Goal: Transaction & Acquisition: Purchase product/service

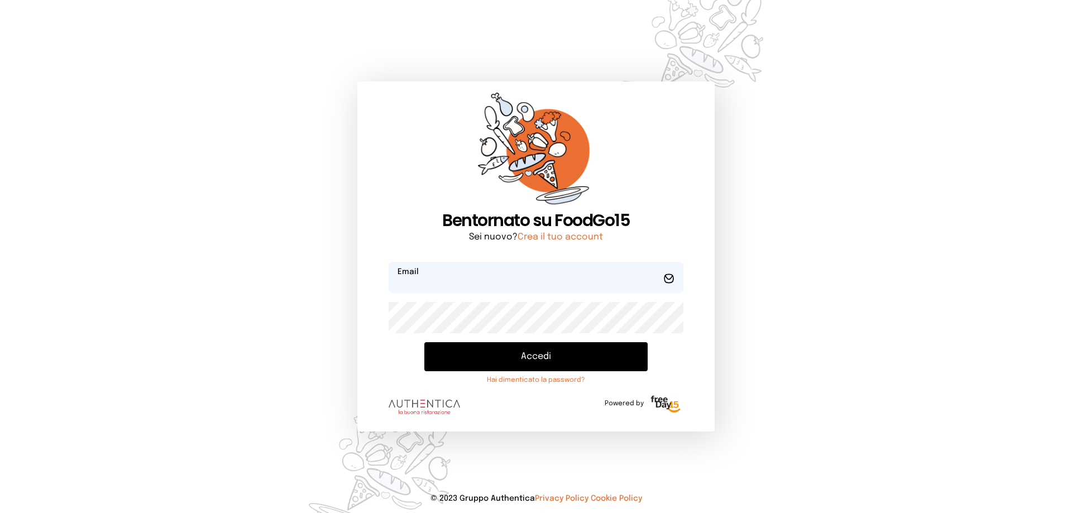
type input "**********"
click at [553, 363] on button "Accedi" at bounding box center [535, 356] width 223 height 29
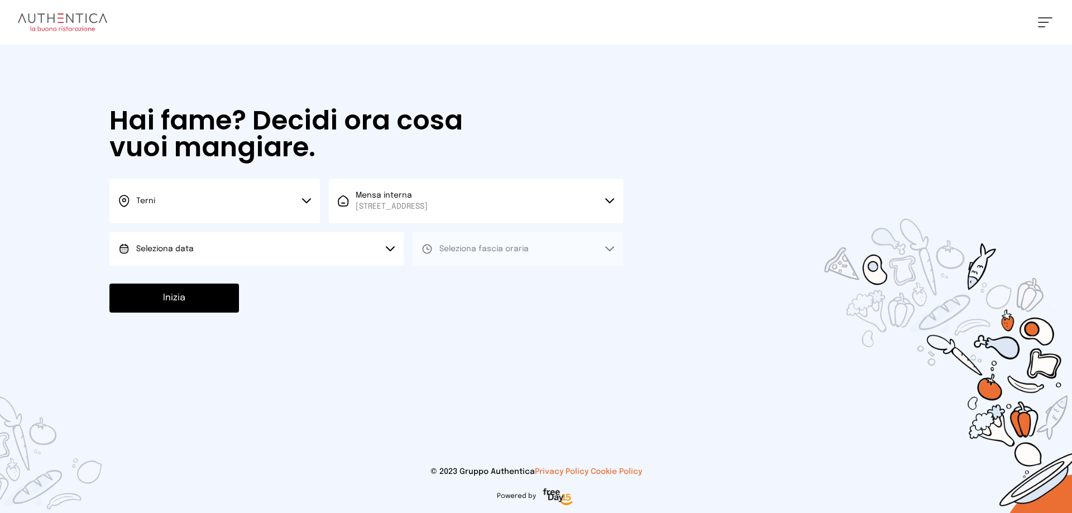
click at [191, 254] on button "Seleziona data" at bounding box center [256, 248] width 294 height 33
click at [211, 280] on li "[DATE], [DATE]" at bounding box center [256, 280] width 294 height 29
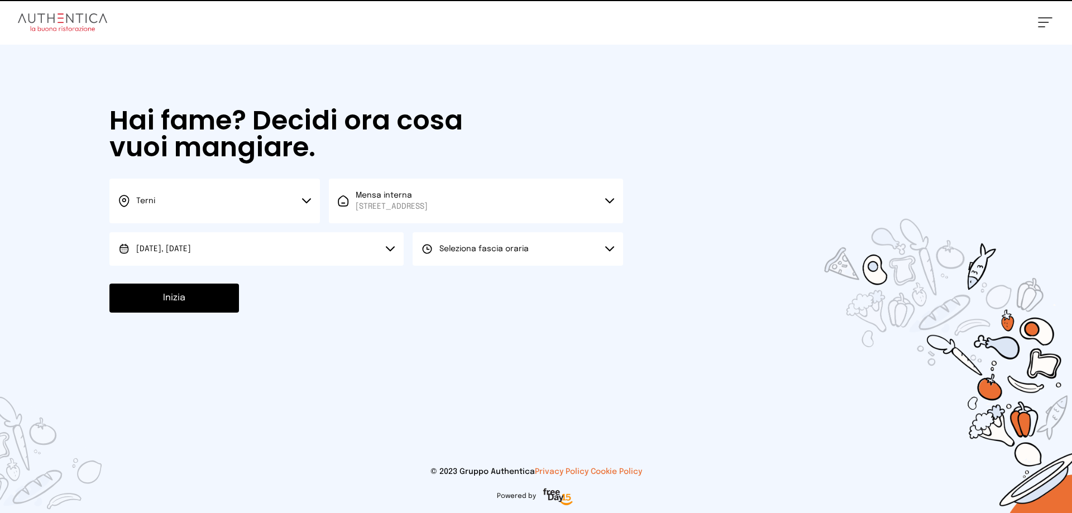
click at [467, 252] on span "Seleziona fascia oraria" at bounding box center [483, 249] width 89 height 8
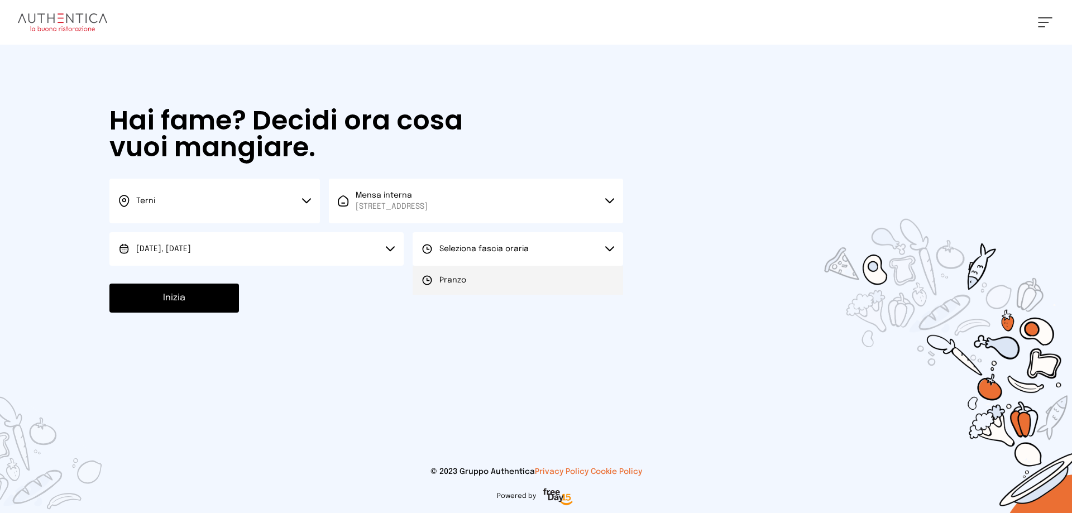
click at [472, 285] on li "Pranzo" at bounding box center [517, 280] width 210 height 29
click at [240, 301] on div "Inizia" at bounding box center [365, 298] width 513 height 29
click at [193, 295] on button "Inizia" at bounding box center [173, 298] width 129 height 29
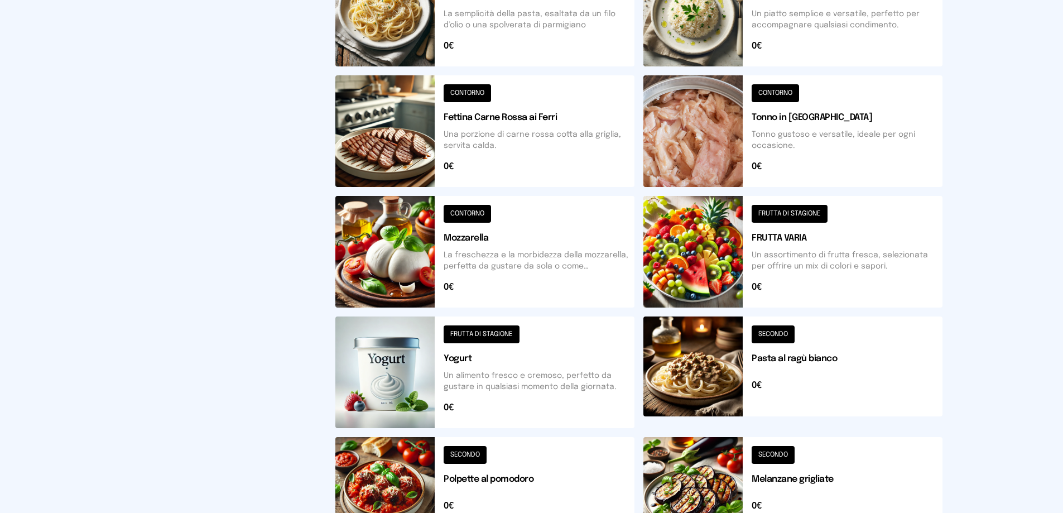
scroll to position [222, 0]
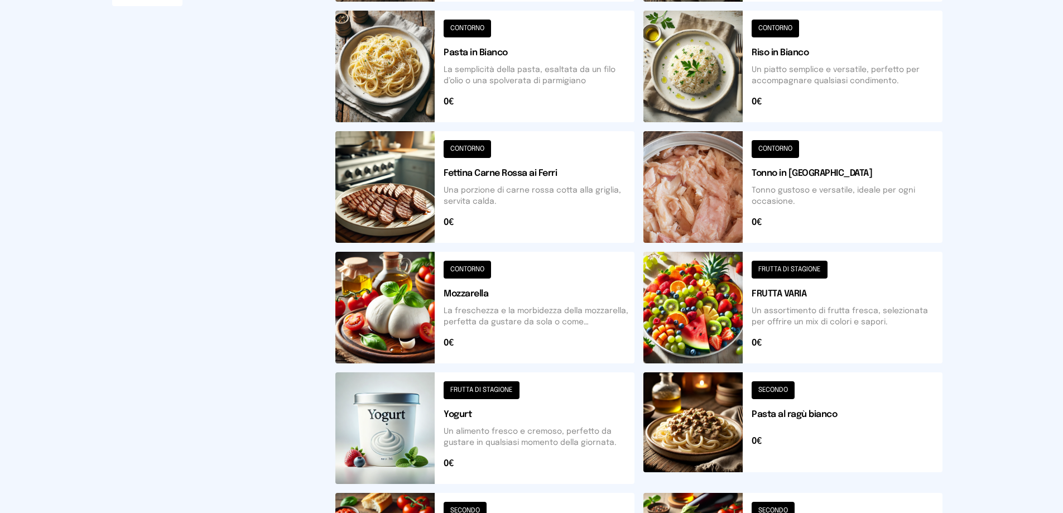
click at [393, 202] on button at bounding box center [484, 187] width 299 height 112
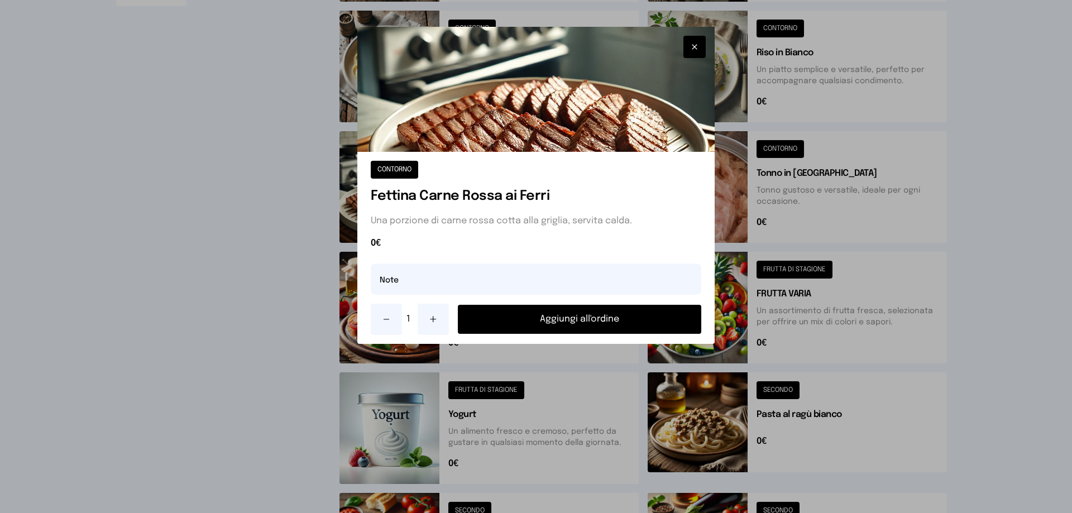
click at [598, 322] on button "Aggiungi all'ordine" at bounding box center [579, 319] width 243 height 29
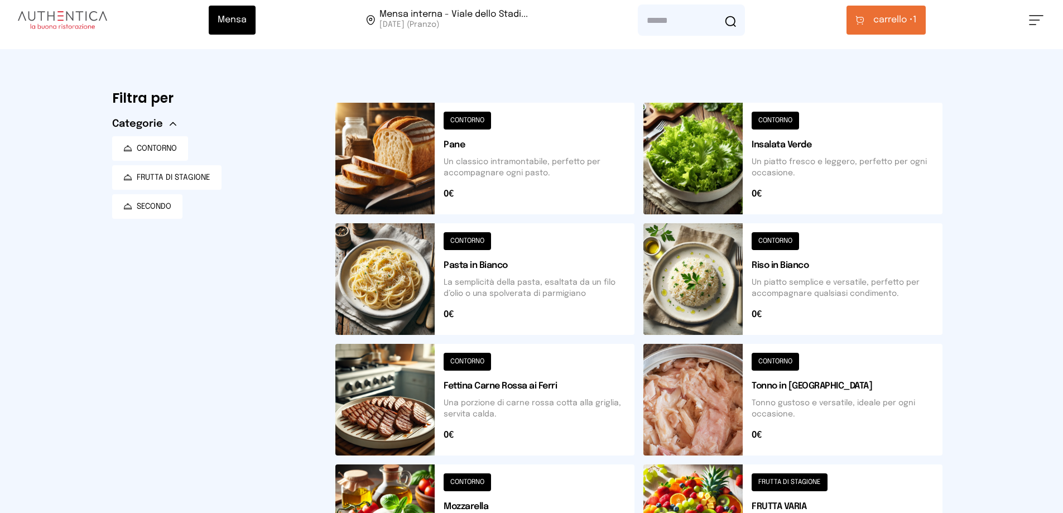
scroll to position [0, 0]
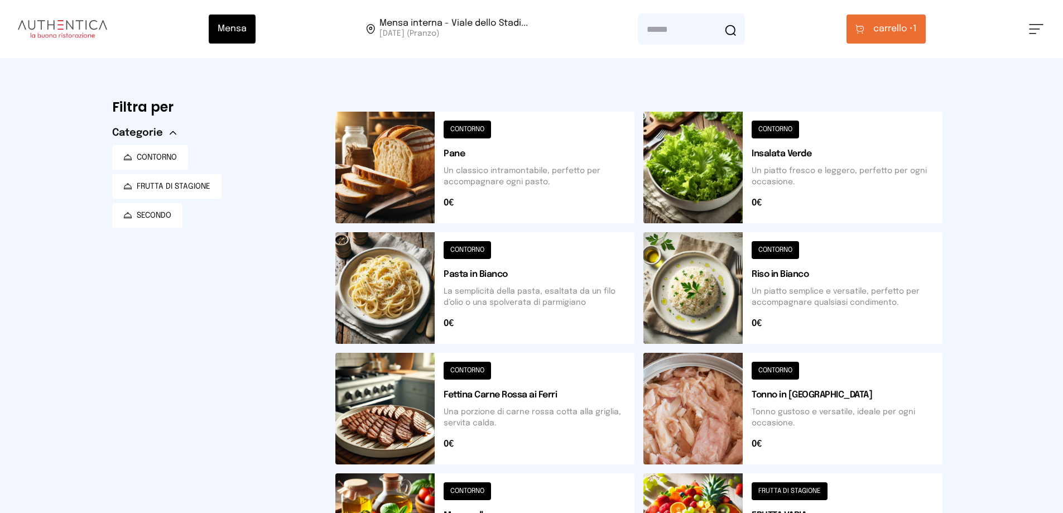
click at [710, 146] on button at bounding box center [792, 168] width 299 height 112
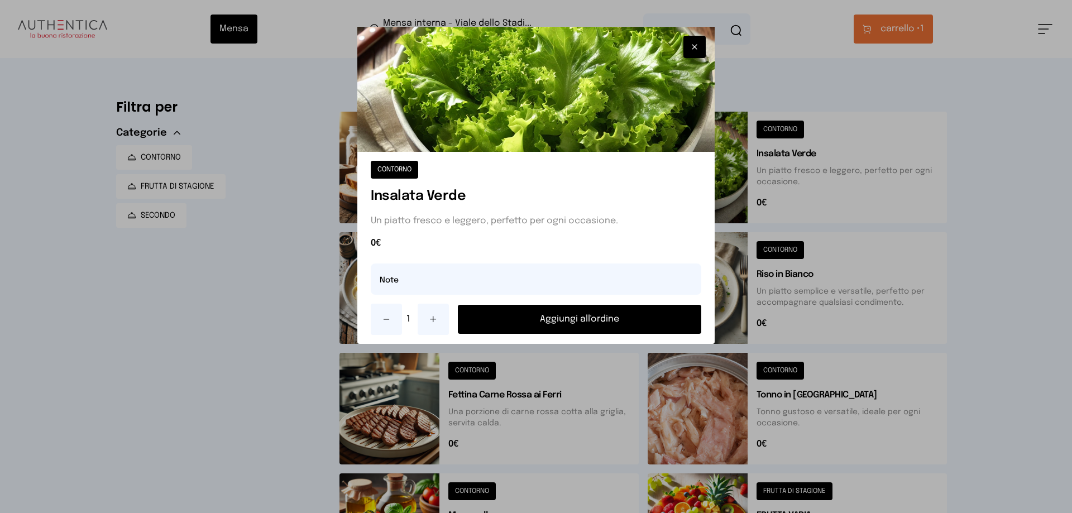
click at [604, 320] on button "Aggiungi all'ordine" at bounding box center [579, 319] width 243 height 29
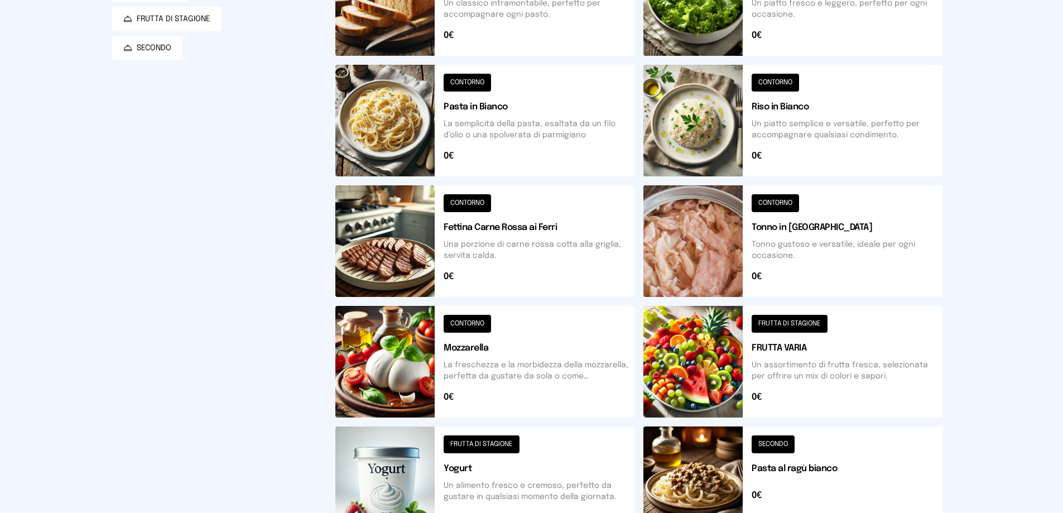
scroll to position [223, 0]
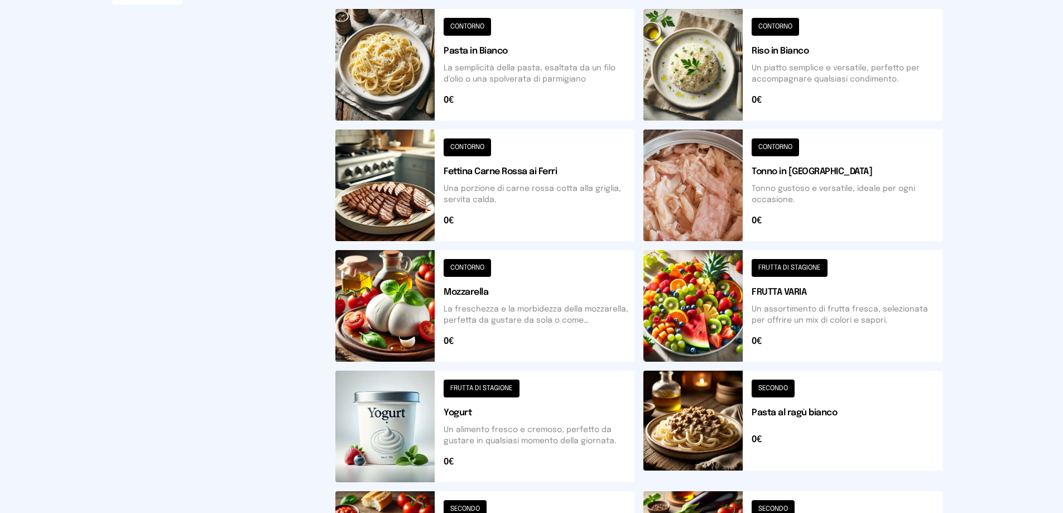
click at [709, 305] on button at bounding box center [792, 306] width 299 height 112
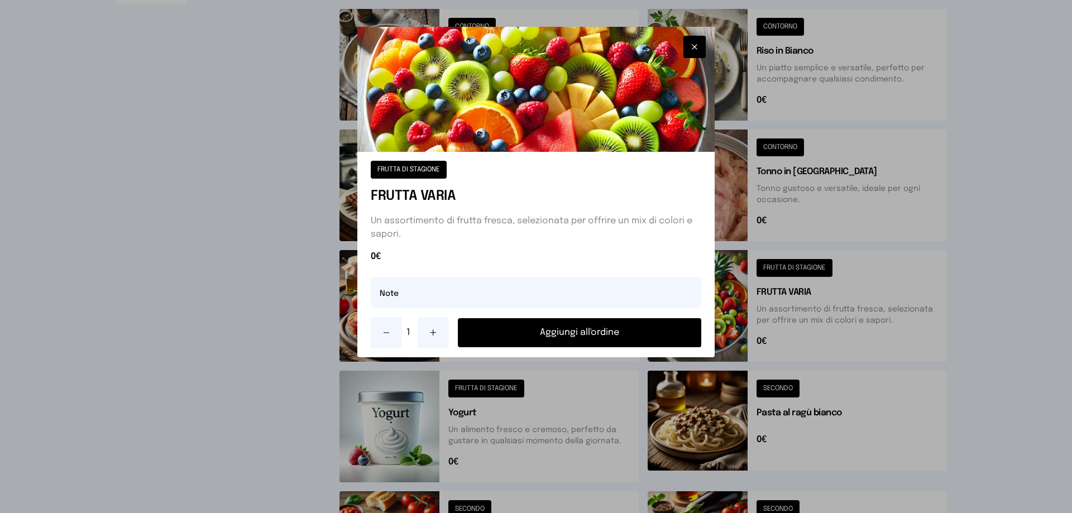
click at [435, 338] on button at bounding box center [432, 332] width 31 height 31
click at [424, 297] on input "text" at bounding box center [536, 292] width 330 height 31
type input "**********"
click at [601, 333] on button "Aggiungi all'ordine" at bounding box center [579, 332] width 243 height 29
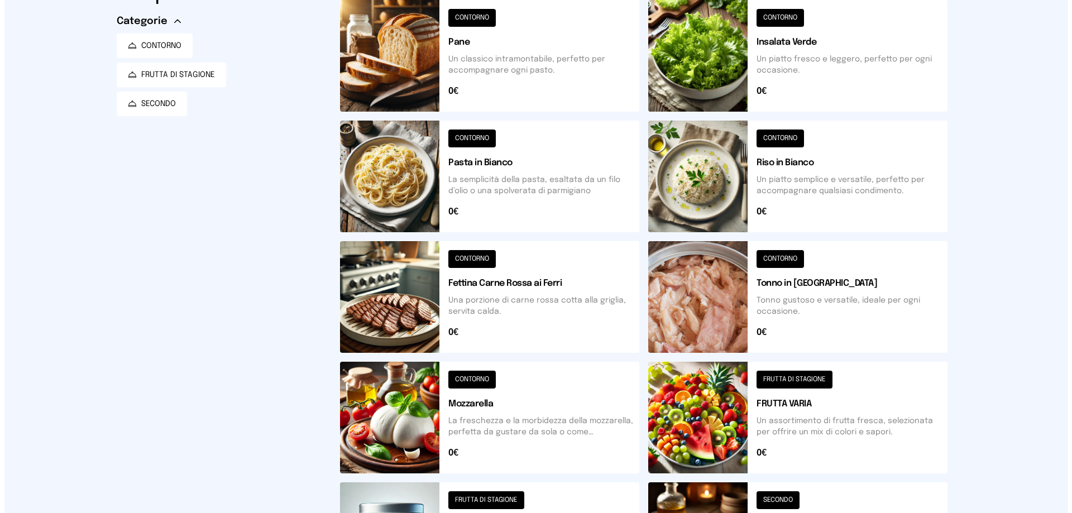
scroll to position [0, 0]
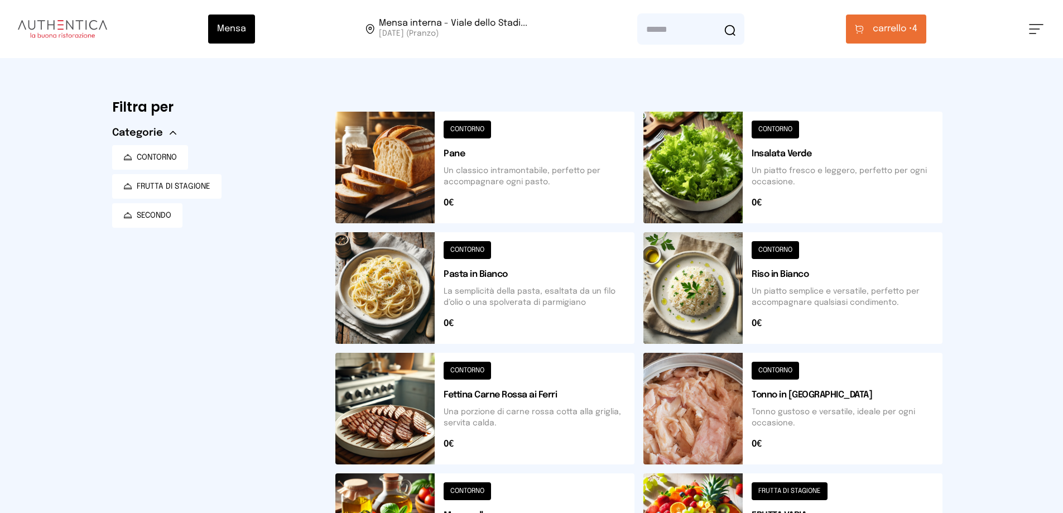
click at [885, 28] on span "carrello •" at bounding box center [893, 28] width 40 height 13
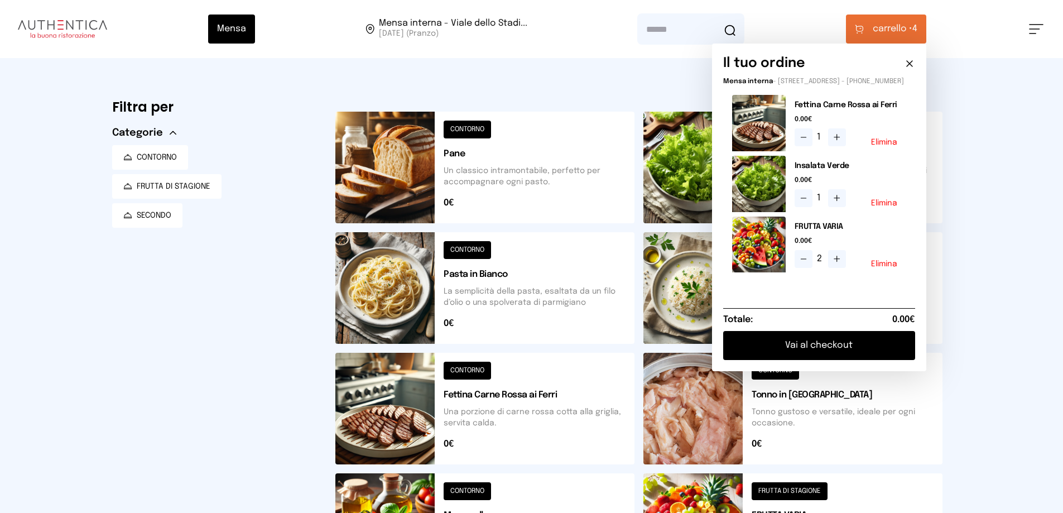
click at [843, 354] on button "Vai al checkout" at bounding box center [819, 345] width 192 height 29
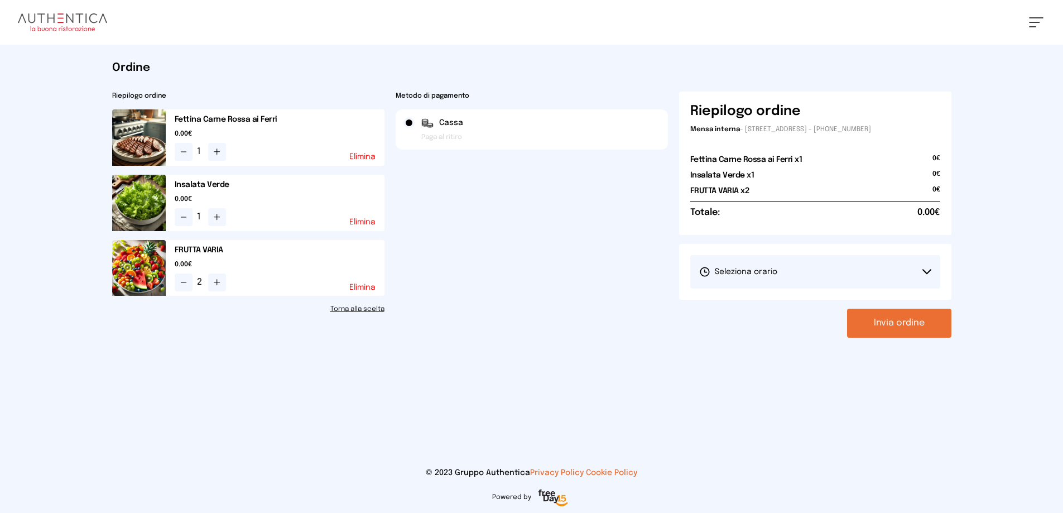
click at [809, 271] on button "Seleziona orario" at bounding box center [815, 271] width 250 height 33
click at [813, 305] on li "1° Turno (13:00 - 15:00)" at bounding box center [815, 303] width 250 height 29
drag, startPoint x: 911, startPoint y: 323, endPoint x: 887, endPoint y: 262, distance: 65.7
click at [910, 323] on button "Invia ordine" at bounding box center [899, 323] width 104 height 29
